Goal: Contribute content: Contribute content

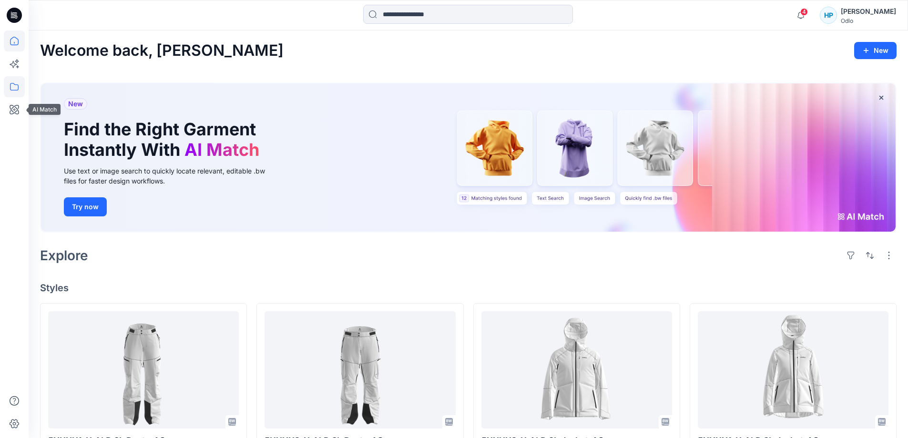
click at [11, 84] on icon at bounding box center [14, 86] width 21 height 21
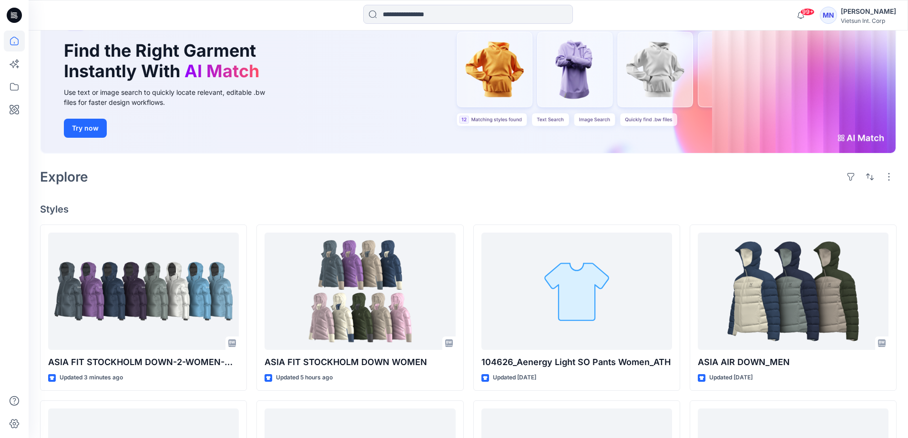
scroll to position [95, 0]
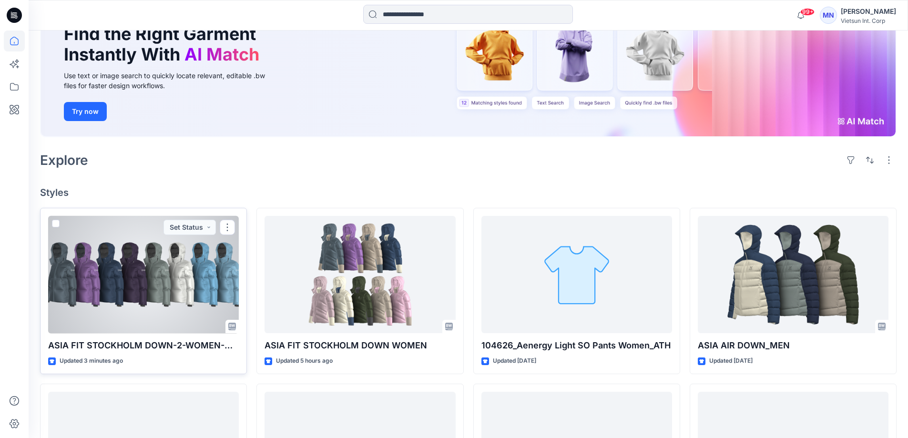
click at [193, 329] on div at bounding box center [143, 275] width 191 height 118
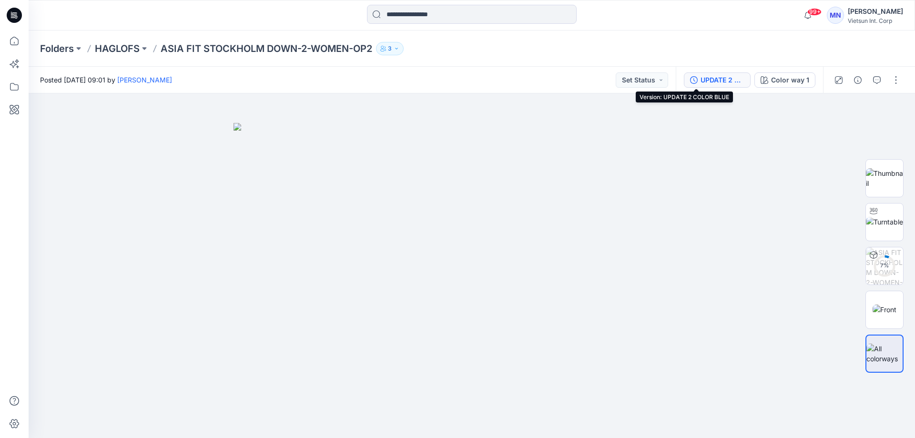
click at [701, 76] on div "UPDATE 2 COLOR BLUE" at bounding box center [723, 80] width 44 height 10
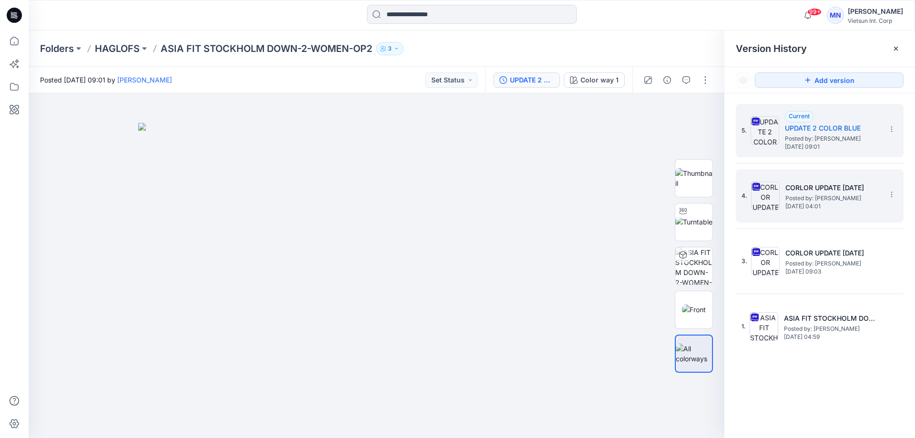
click at [831, 189] on h5 "CORLOR UPDATE [DATE]" at bounding box center [833, 187] width 95 height 11
click at [825, 146] on span "[DATE] 09:01" at bounding box center [832, 147] width 95 height 7
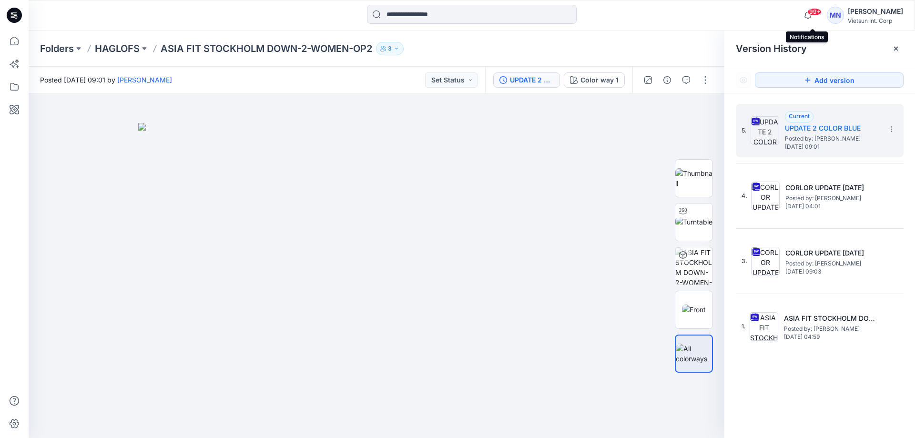
click at [817, 14] on span "99+" at bounding box center [815, 12] width 14 height 8
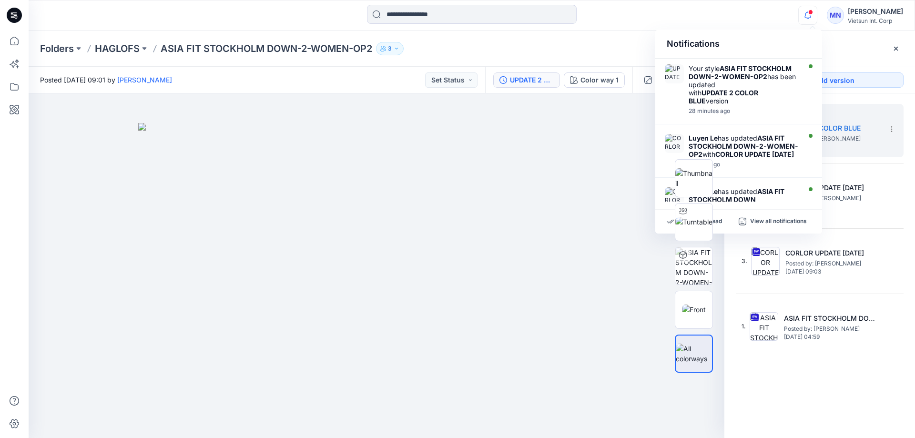
click at [816, 15] on icon "button" at bounding box center [808, 15] width 18 height 19
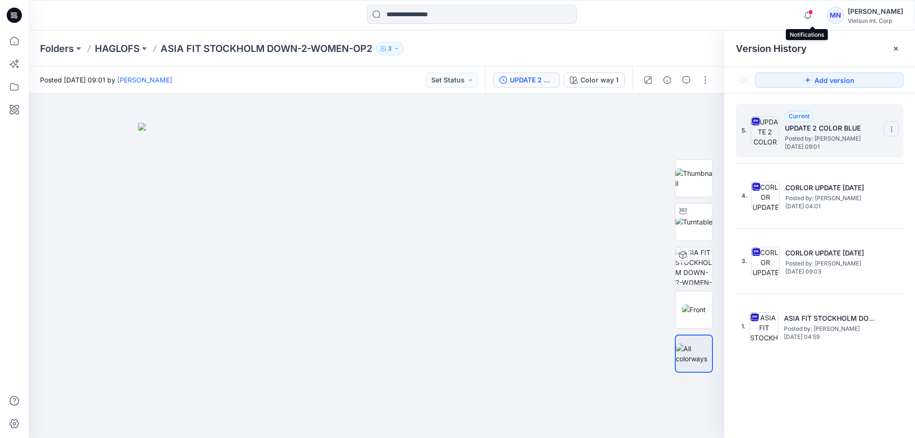
click at [888, 131] on icon at bounding box center [892, 129] width 8 height 8
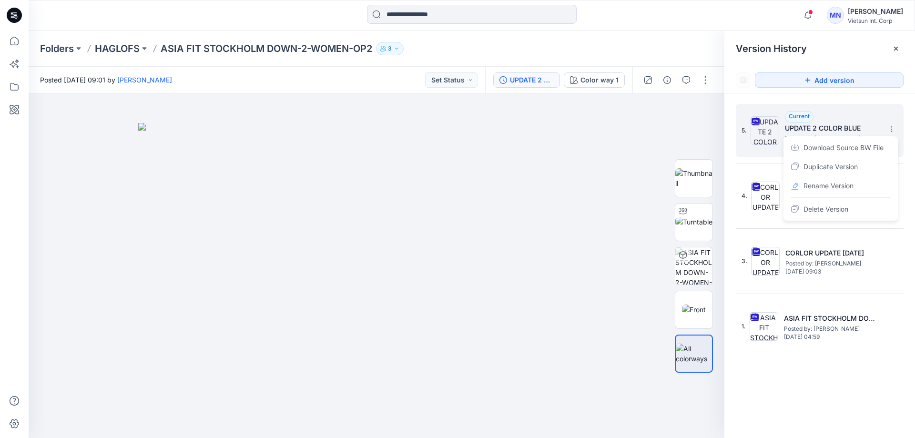
click at [886, 115] on div "5. Current UPDATE 2 COLOR BLUE Posted by: Maianh Nguyen Monday, October 13, 202…" at bounding box center [820, 130] width 168 height 53
click at [698, 78] on button "button" at bounding box center [705, 79] width 15 height 15
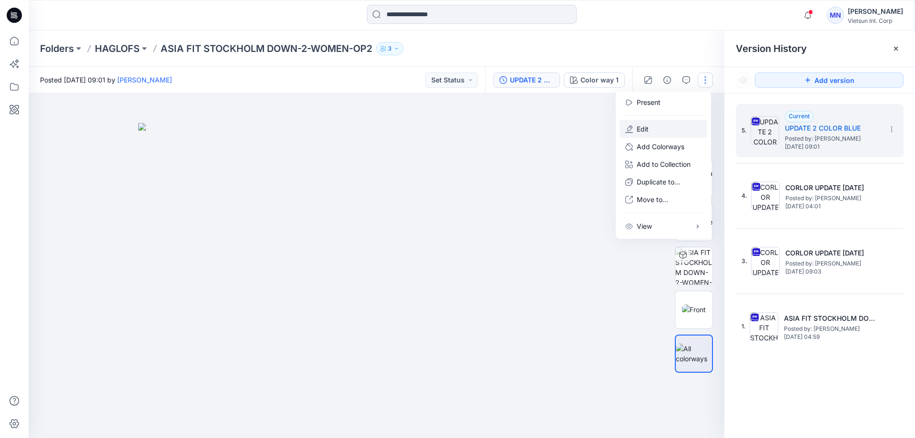
click at [662, 133] on button "Edit" at bounding box center [664, 129] width 88 height 18
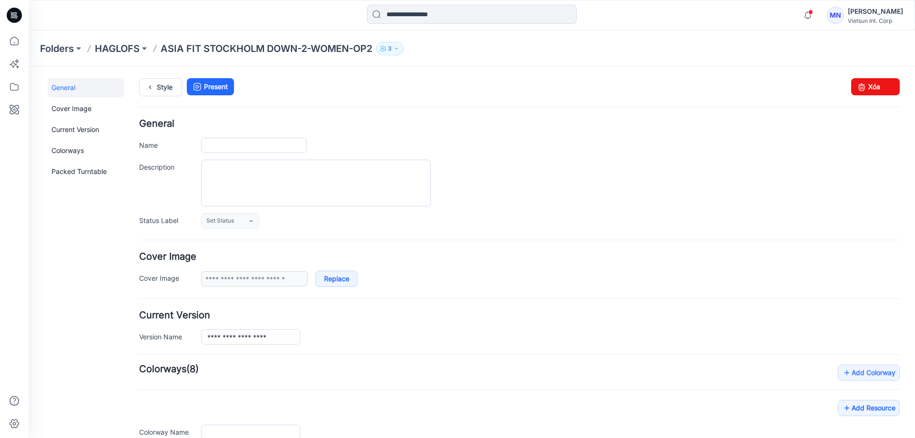
type input "**********"
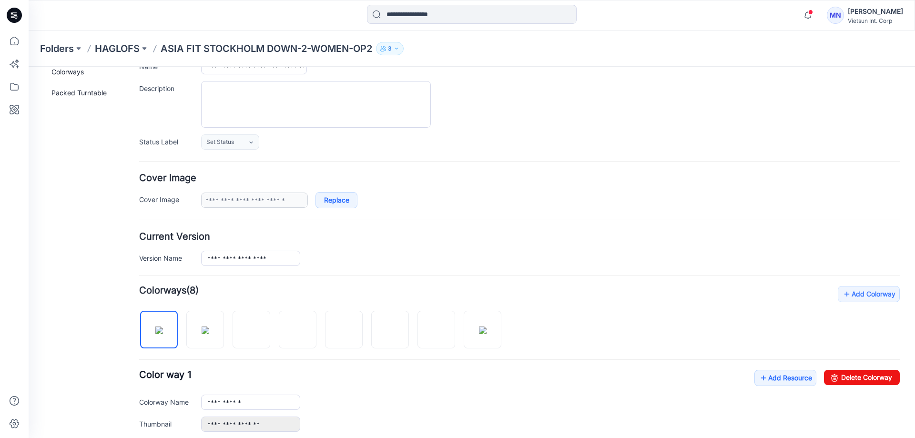
scroll to position [95, 0]
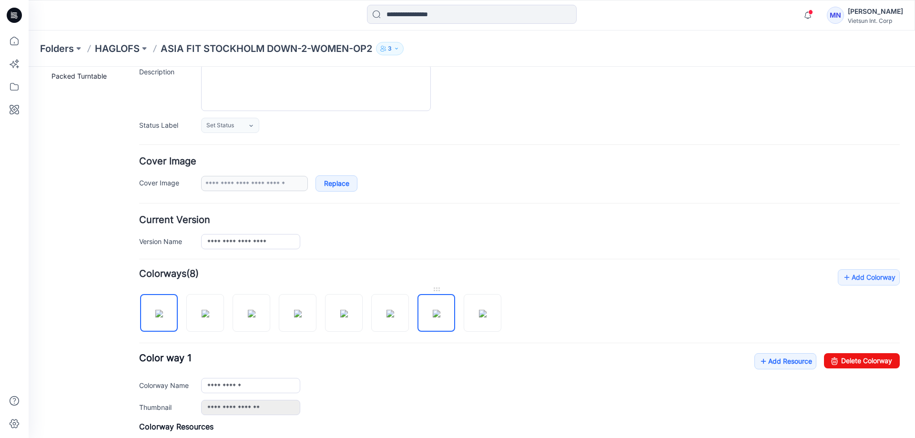
click at [440, 310] on img at bounding box center [437, 314] width 8 height 8
click at [855, 357] on link "Delete Colorway" at bounding box center [862, 360] width 76 height 15
click at [433, 318] on img at bounding box center [437, 314] width 8 height 8
click at [883, 362] on link "Delete Colorway" at bounding box center [862, 360] width 76 height 15
type input "**********"
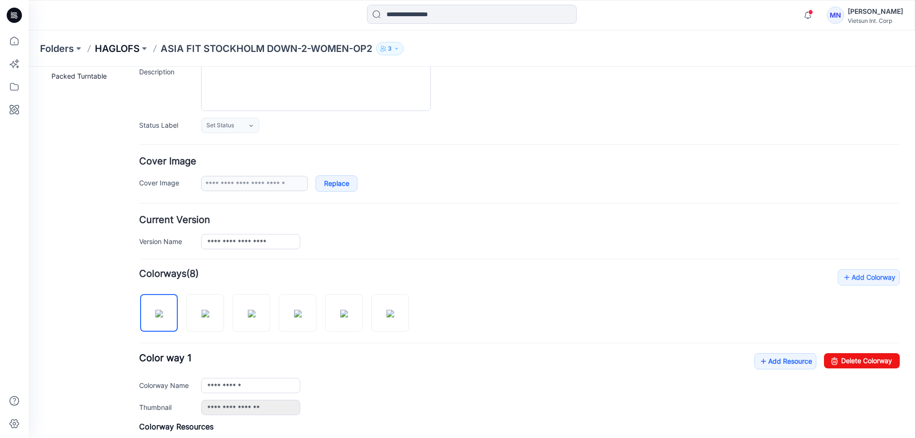
click at [115, 48] on p "HAGLOFS" at bounding box center [117, 48] width 45 height 13
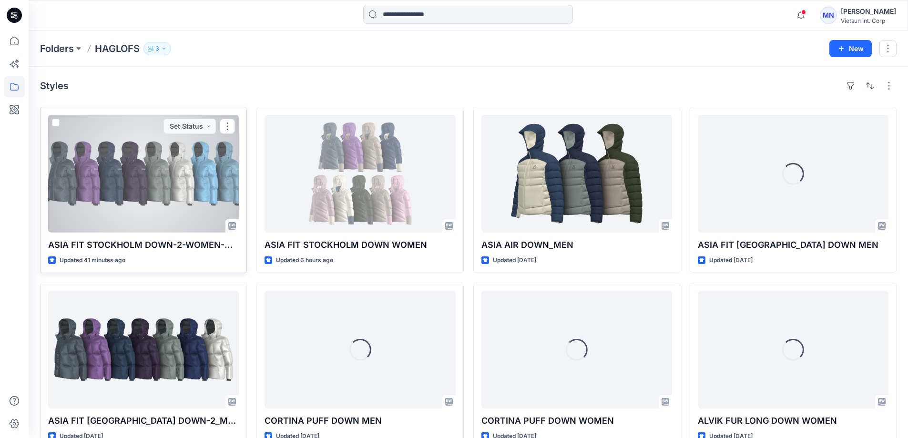
click at [128, 204] on div at bounding box center [143, 174] width 191 height 118
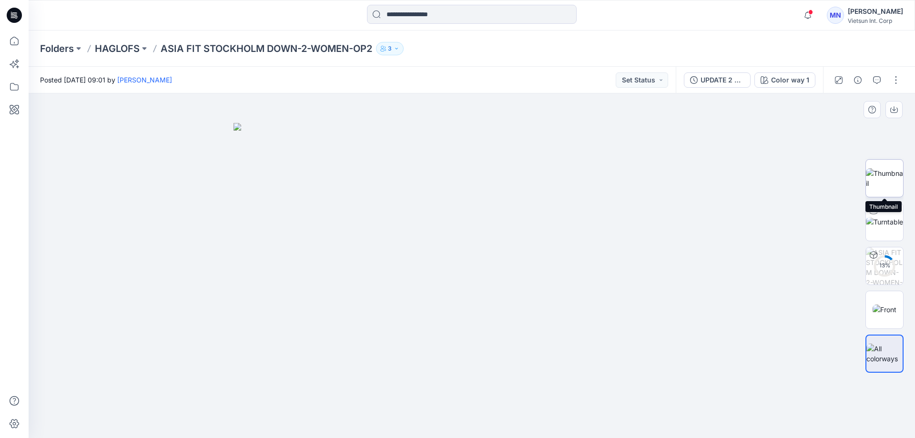
click at [891, 185] on img at bounding box center [884, 178] width 37 height 20
click at [892, 313] on img at bounding box center [885, 310] width 24 height 10
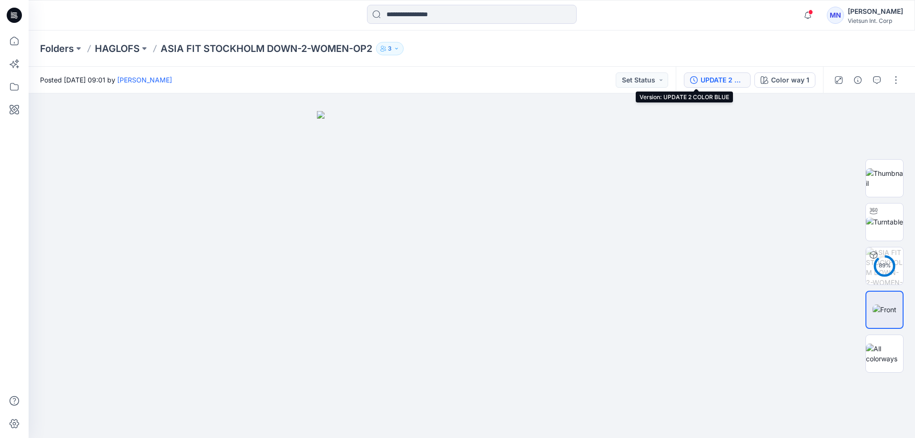
click at [701, 80] on div "UPDATE 2 COLOR BLUE" at bounding box center [723, 80] width 44 height 10
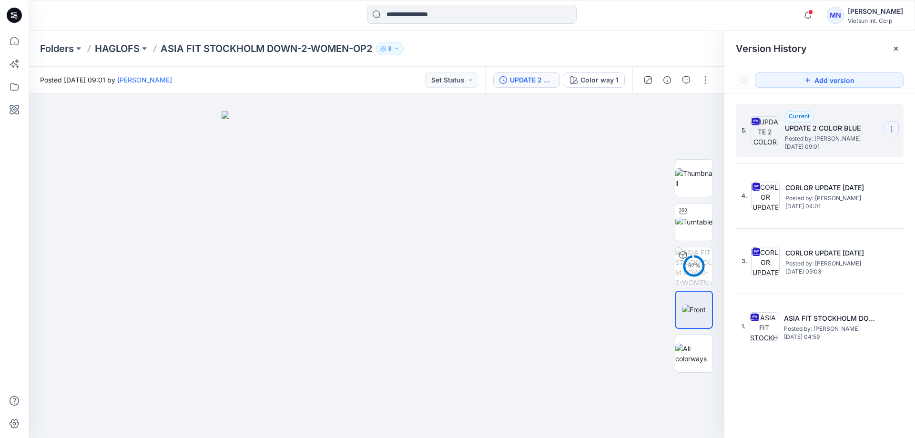
click at [890, 128] on icon at bounding box center [892, 129] width 8 height 8
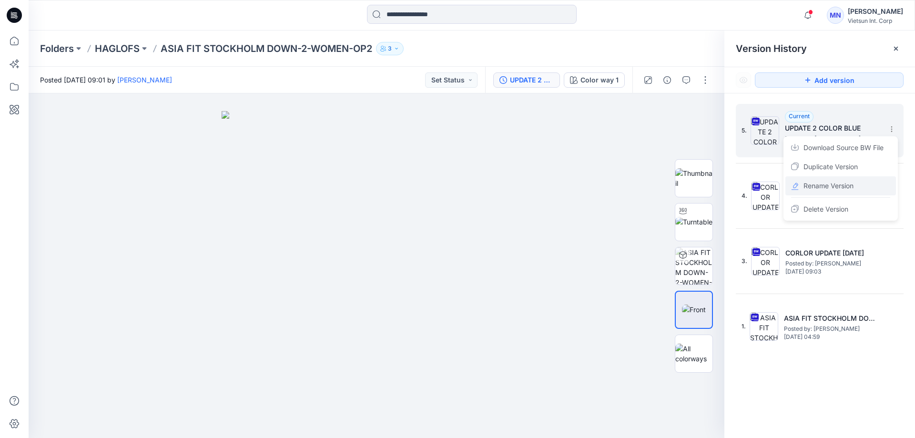
click at [853, 193] on div "Rename Version" at bounding box center [841, 185] width 111 height 19
click at [729, 189] on div "**********" at bounding box center [820, 272] width 191 height 359
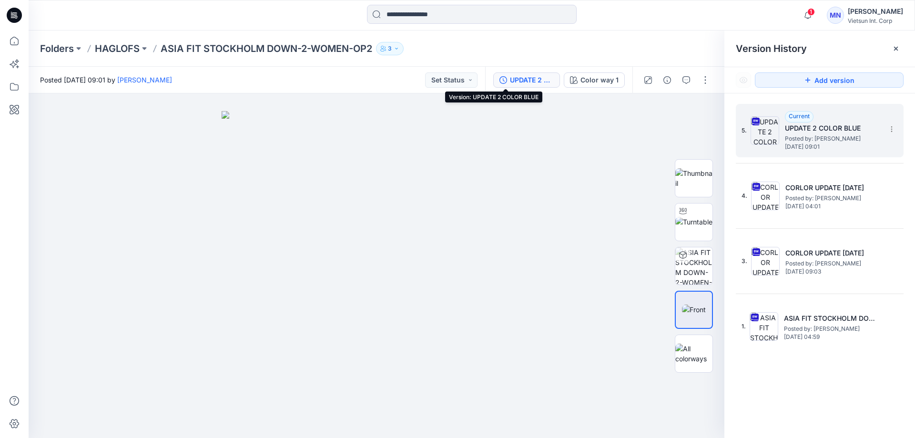
click at [510, 79] on div "UPDATE 2 COLOR BLUE" at bounding box center [532, 80] width 44 height 10
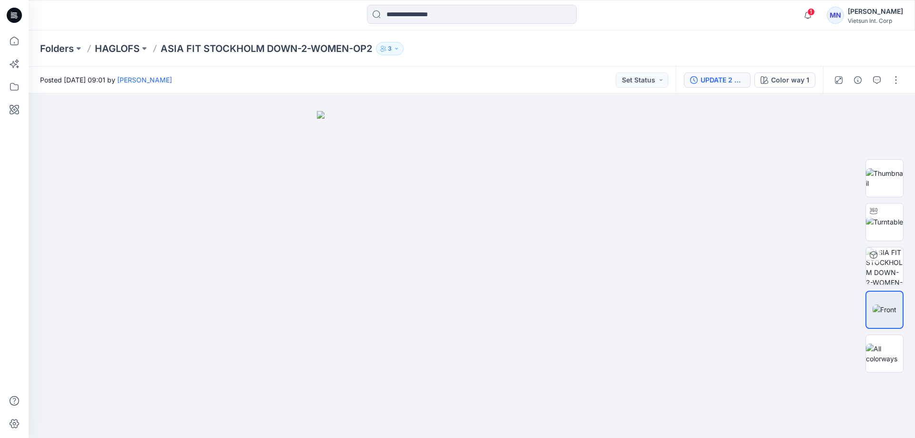
click at [701, 82] on div "UPDATE 2 COLOR BLUE" at bounding box center [723, 80] width 44 height 10
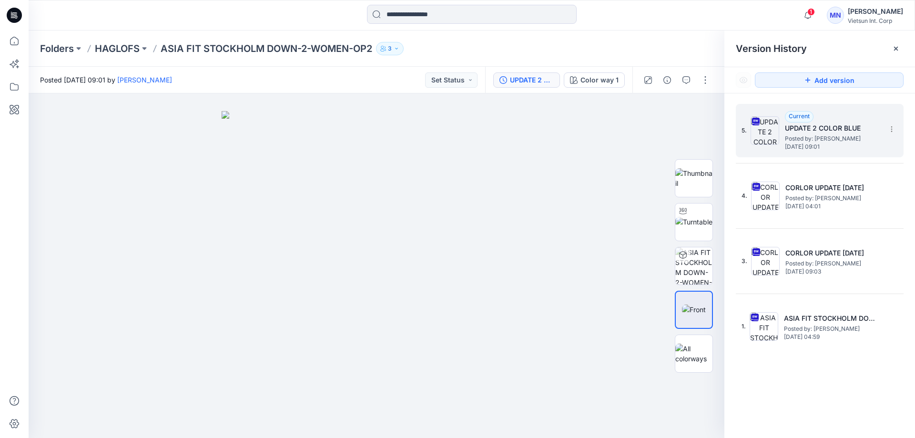
click at [823, 125] on h5 "UPDATE 2 COLOR BLUE" at bounding box center [832, 128] width 95 height 11
click at [584, 80] on div "Color way 1" at bounding box center [600, 80] width 38 height 10
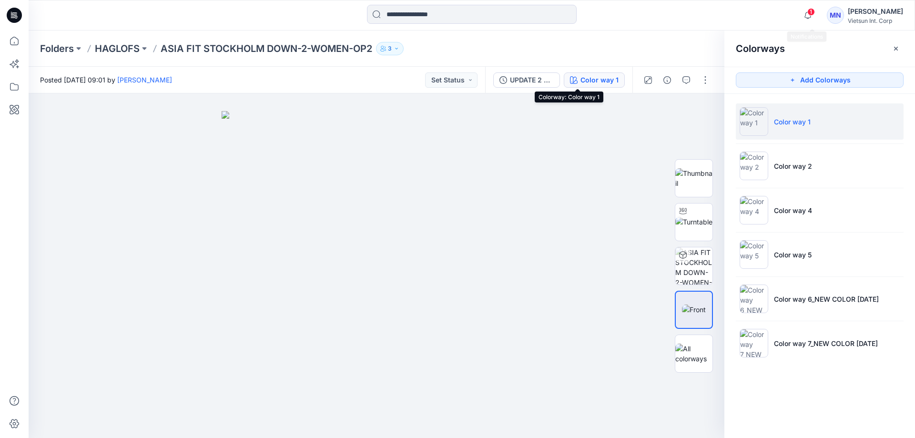
click at [815, 12] on span "1" at bounding box center [812, 12] width 8 height 8
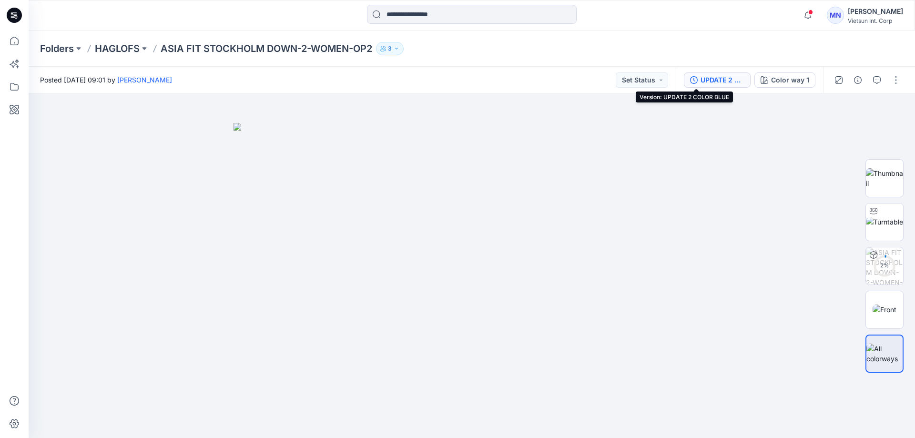
click at [706, 82] on div "UPDATE 2 COLOR BLUE" at bounding box center [723, 80] width 44 height 10
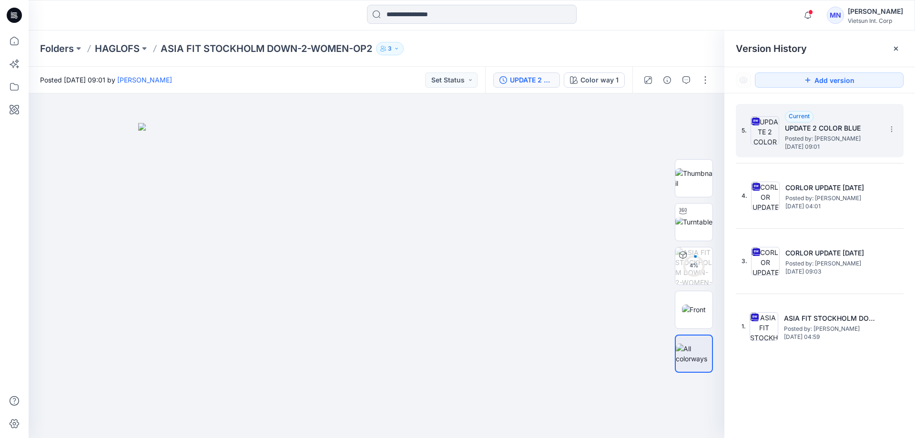
click at [806, 141] on span "Posted by: [PERSON_NAME]" at bounding box center [832, 139] width 95 height 10
